Goal: Find contact information: Find contact information

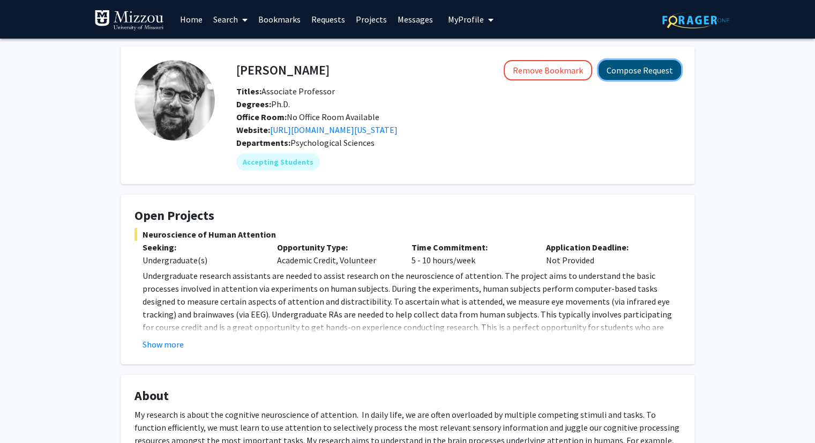
click at [630, 71] on button "Compose Request" at bounding box center [640, 70] width 83 height 20
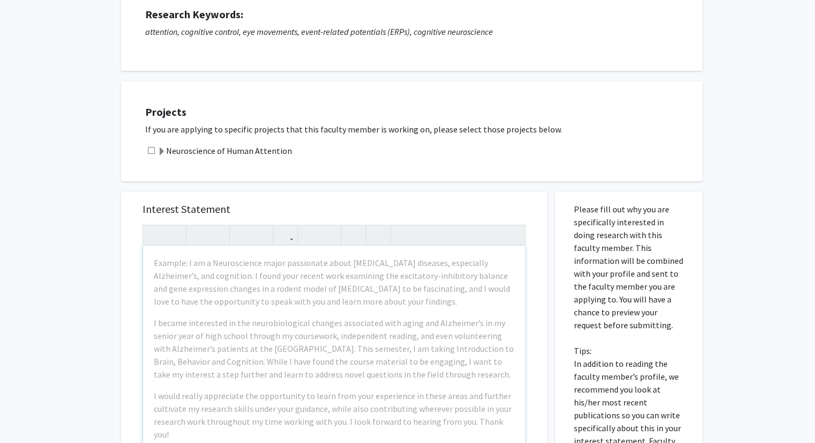
scroll to position [322, 0]
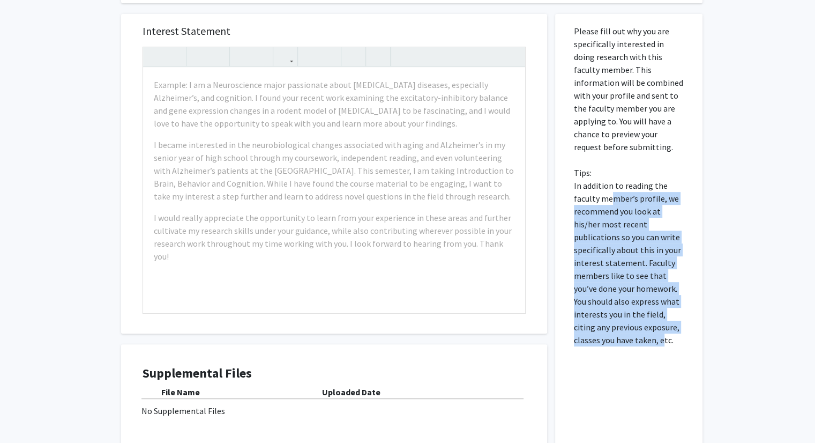
drag, startPoint x: 611, startPoint y: 196, endPoint x: 635, endPoint y: 342, distance: 148.8
click at [636, 343] on p "Please fill out why you are specifically interested in doing research with this…" at bounding box center [629, 186] width 110 height 322
click at [635, 342] on p "Please fill out why you are specifically interested in doing research with this…" at bounding box center [629, 186] width 110 height 322
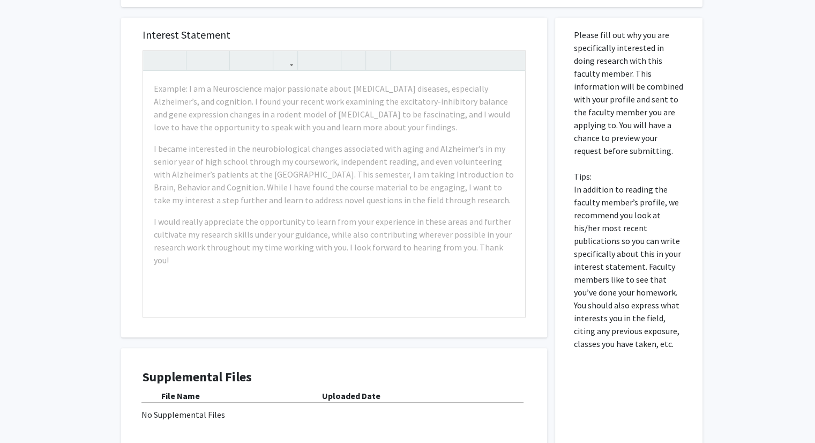
scroll to position [214, 0]
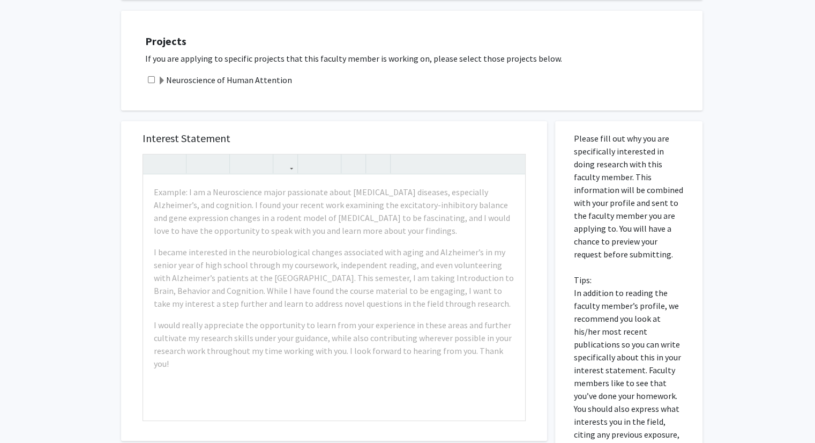
drag, startPoint x: 590, startPoint y: 137, endPoint x: 620, endPoint y: 249, distance: 115.3
click at [620, 249] on p "Please fill out why you are specifically interested in doing research with this…" at bounding box center [629, 293] width 110 height 322
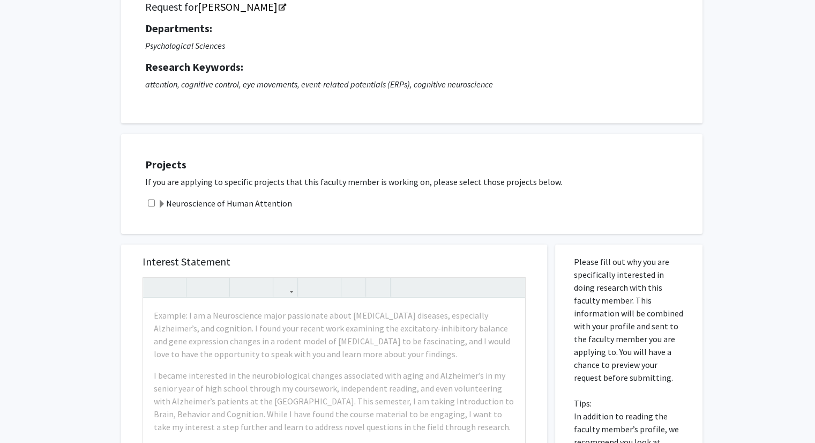
scroll to position [0, 0]
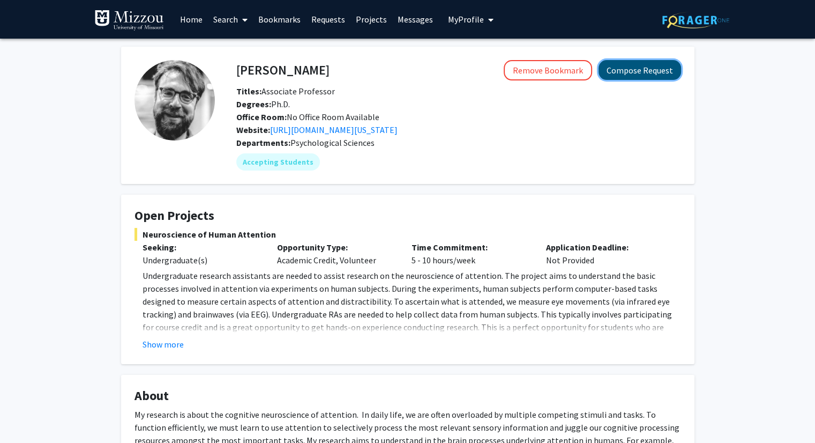
click at [624, 73] on button "Compose Request" at bounding box center [640, 70] width 83 height 20
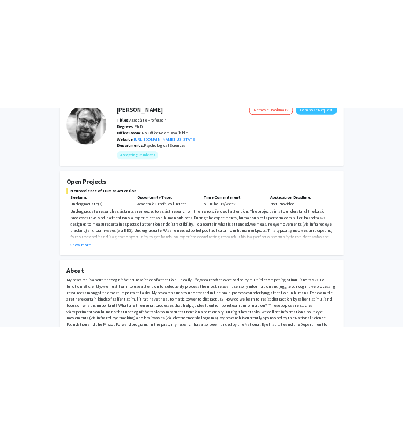
scroll to position [214, 0]
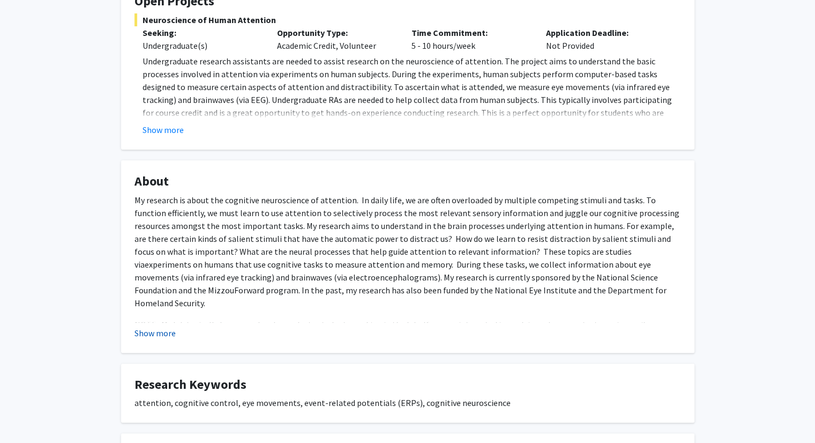
click at [157, 336] on button "Show more" at bounding box center [155, 332] width 41 height 13
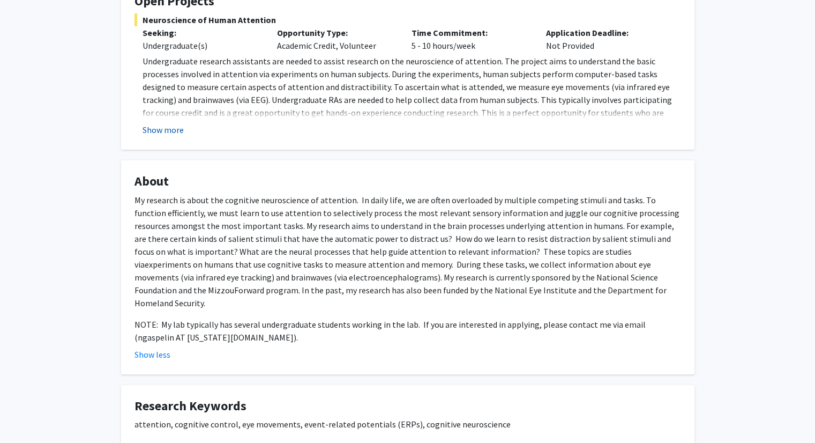
click at [159, 131] on button "Show more" at bounding box center [163, 129] width 41 height 13
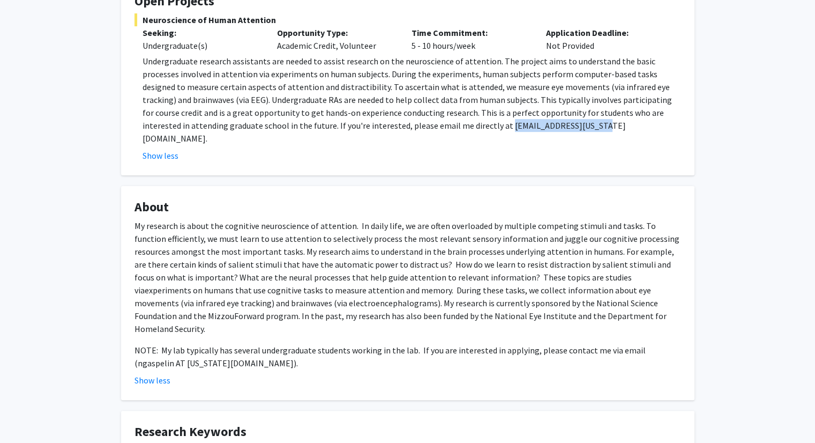
drag, startPoint x: 359, startPoint y: 126, endPoint x: 445, endPoint y: 128, distance: 85.8
click at [445, 128] on p "Undergraduate research assistants are needed to assist research on the neurosci…" at bounding box center [412, 100] width 539 height 90
copy p "[EMAIL_ADDRESS][US_STATE][DOMAIN_NAME]"
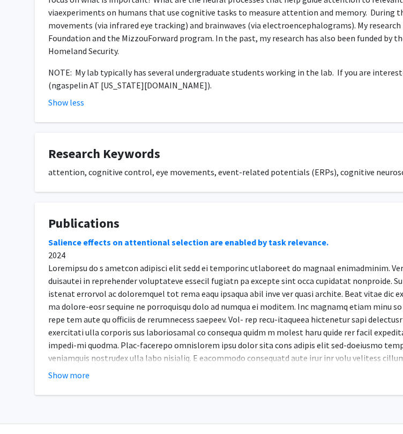
scroll to position [493, 0]
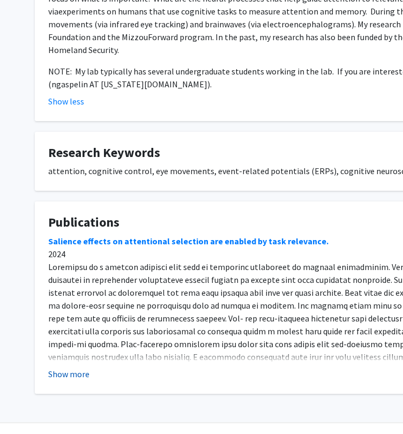
click at [84, 368] on button "Show more" at bounding box center [68, 374] width 41 height 13
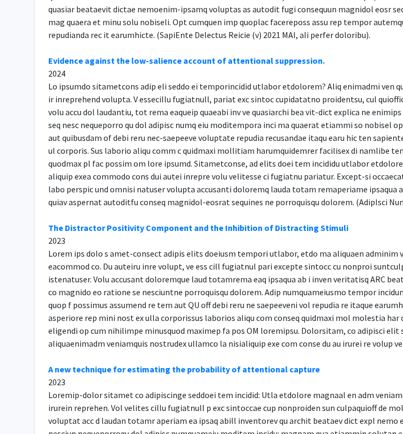
scroll to position [868, 0]
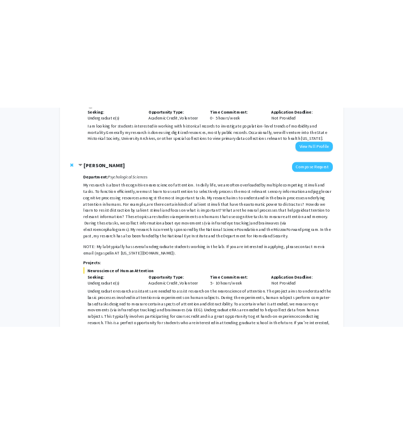
scroll to position [1581, 0]
